Goal: Check status: Check status

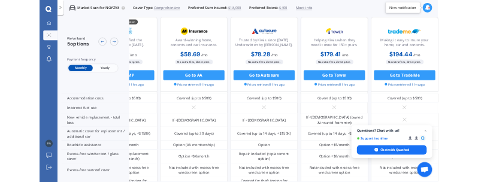
scroll to position [359, 99]
